Goal: Navigation & Orientation: Find specific page/section

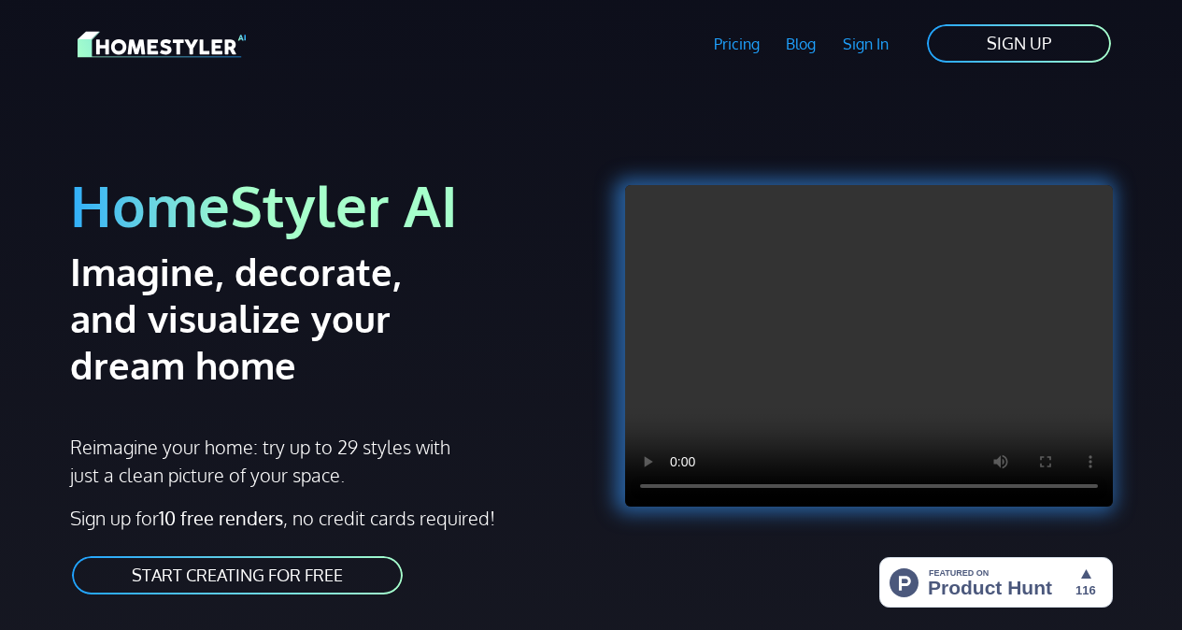
click at [985, 52] on link "SIGN UP" at bounding box center [1019, 43] width 188 height 42
click at [865, 52] on link "Sign In" at bounding box center [865, 43] width 73 height 43
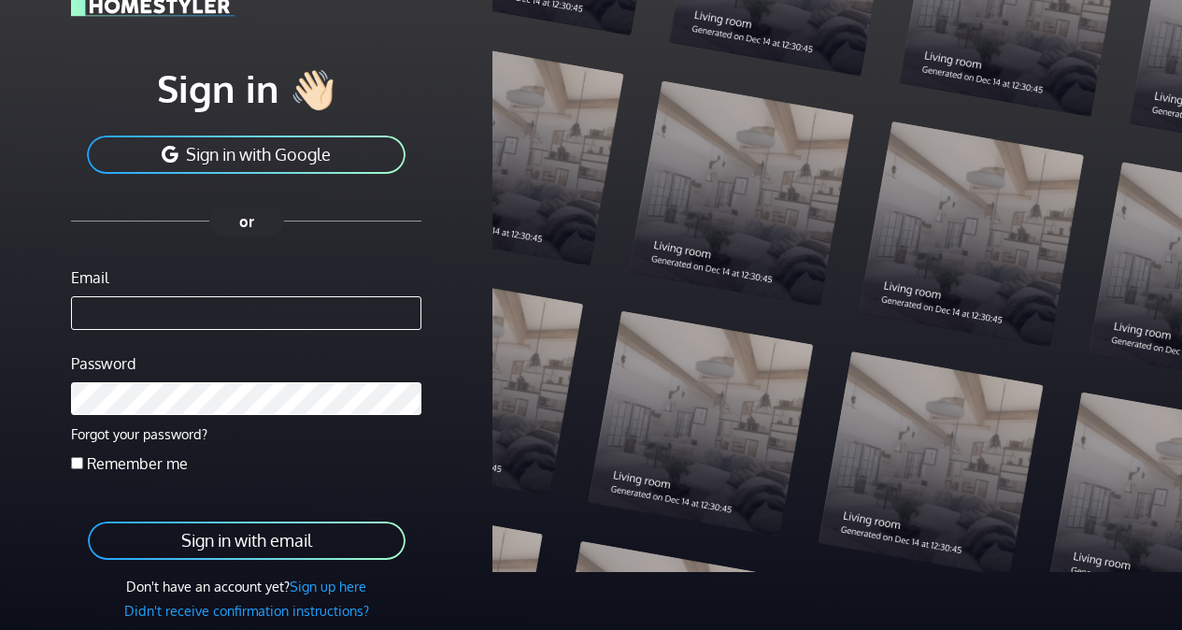
scroll to position [93, 0]
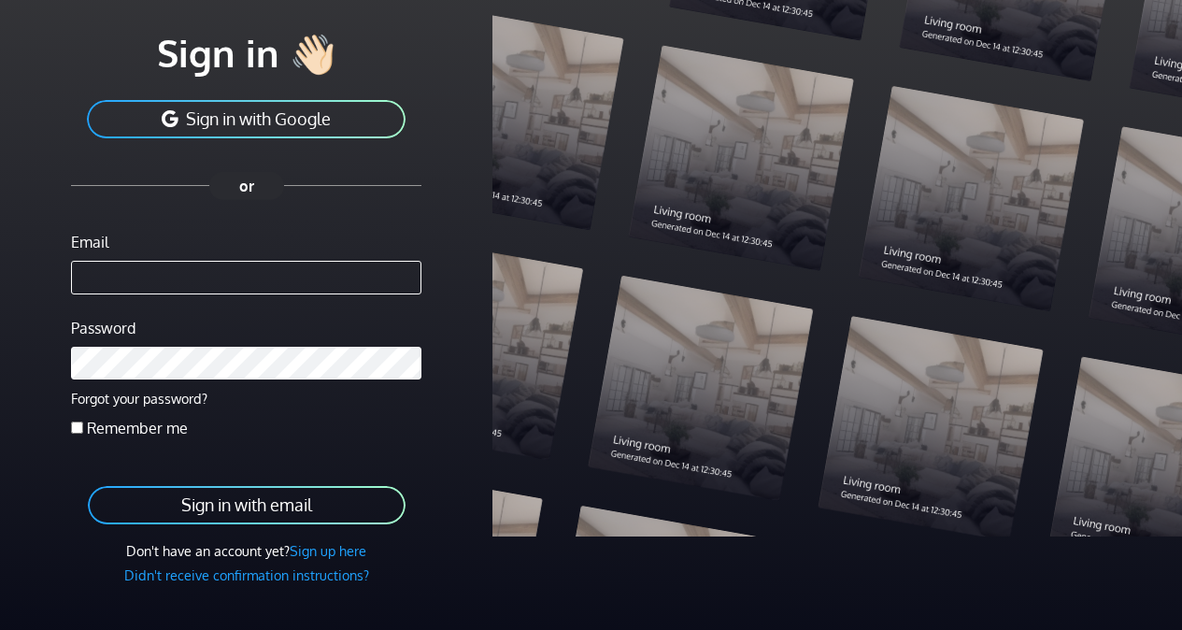
click at [356, 550] on link "Sign up here" at bounding box center [328, 550] width 77 height 17
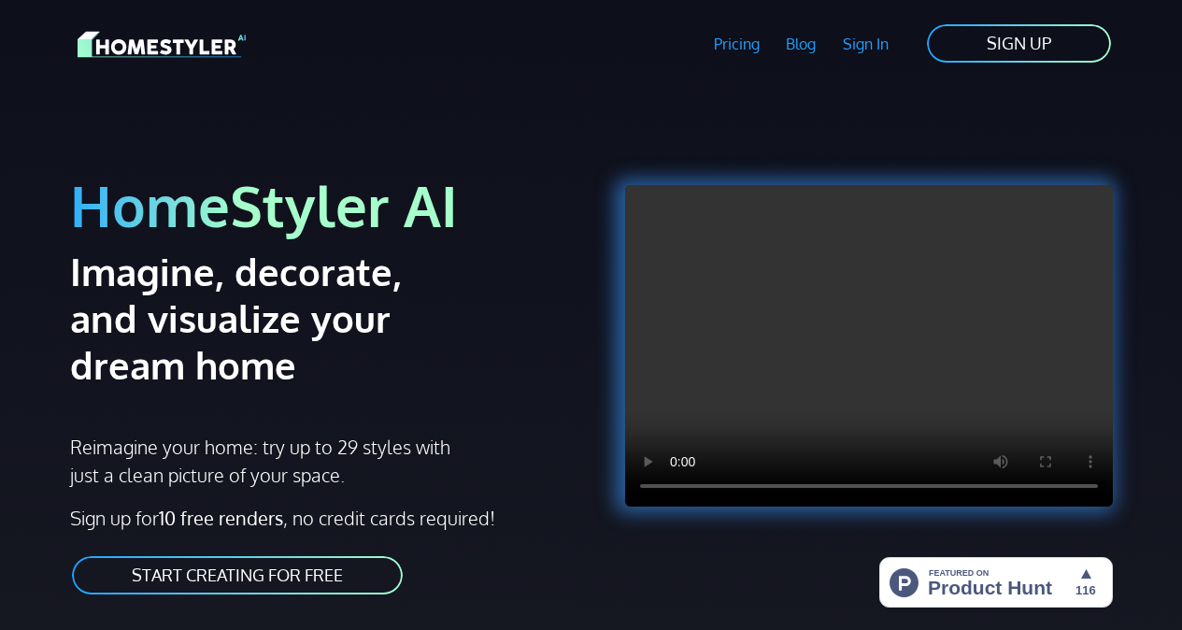
click at [737, 40] on link "Pricing" at bounding box center [736, 43] width 73 height 43
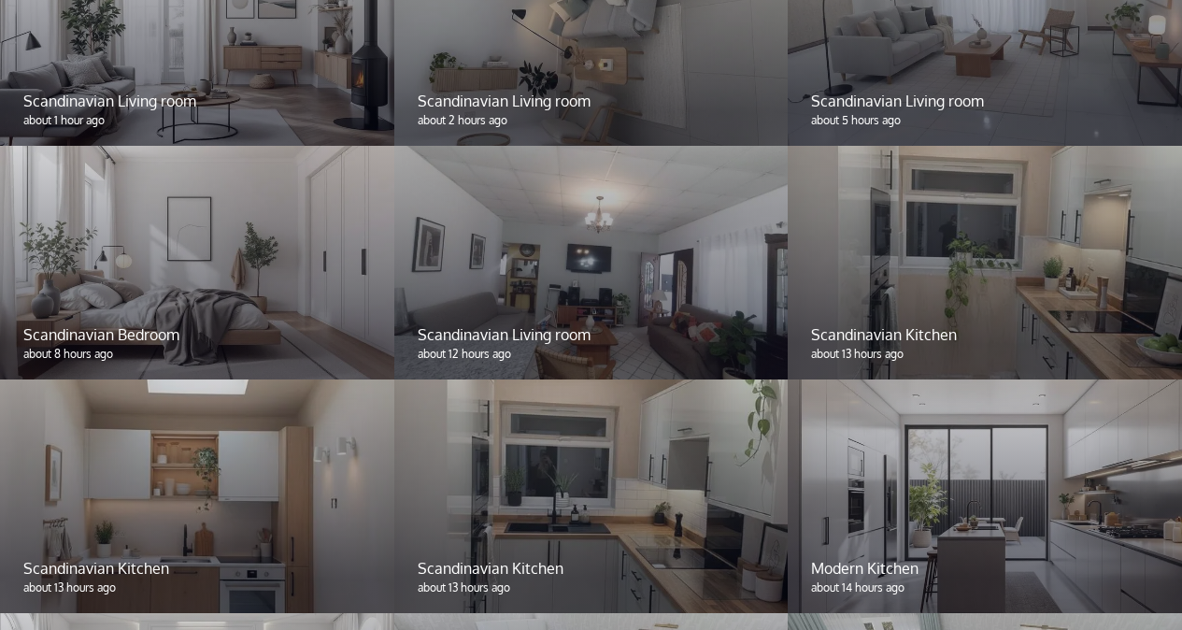
scroll to position [1764, 0]
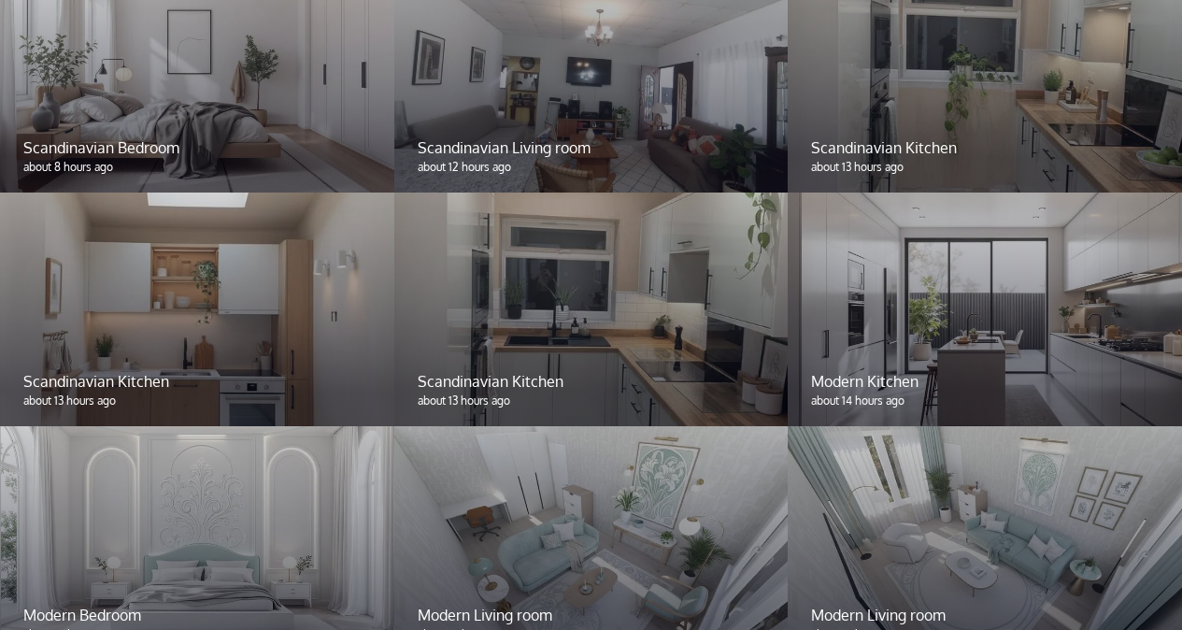
drag, startPoint x: 1087, startPoint y: 464, endPoint x: 1062, endPoint y: 375, distance: 93.1
click at [1062, 375] on div "Scandinavian Living room about 1 hour ago Scandinavian Living room about 2 hour…" at bounding box center [591, 192] width 1182 height 934
click at [649, 100] on div at bounding box center [591, 76] width 394 height 234
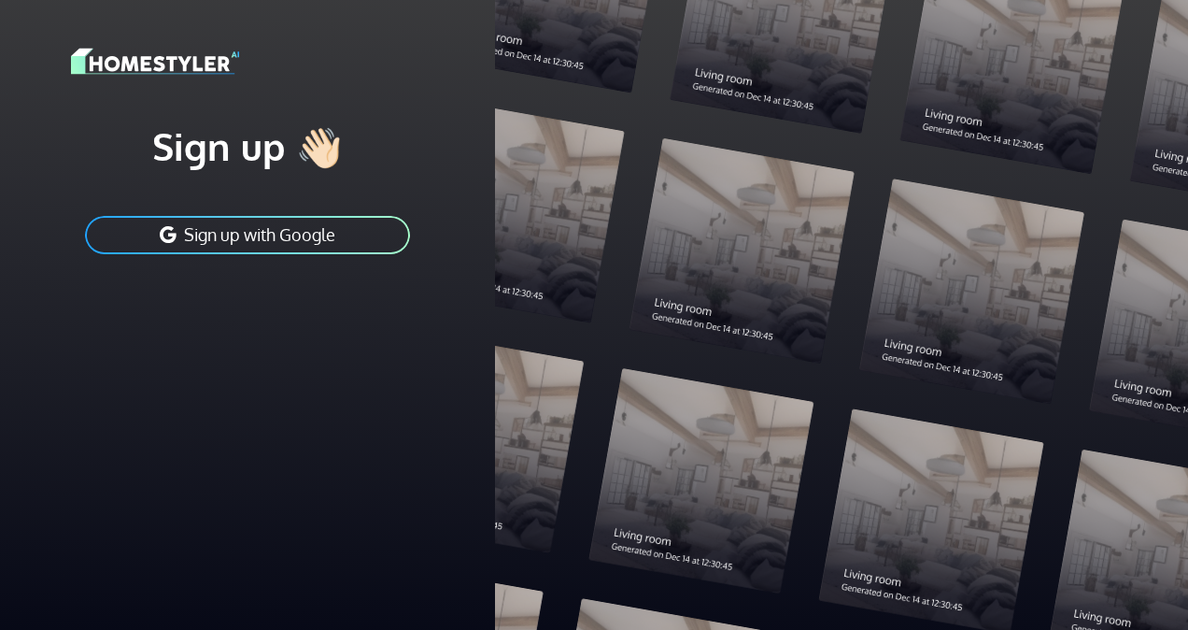
click at [446, 88] on div "Sign up 👋🏻 Sign up with Google" at bounding box center [247, 180] width 473 height 361
click at [255, 149] on h1 "Sign up 👋🏻" at bounding box center [247, 145] width 353 height 47
